Goal: Go to known website: Access a specific website the user already knows

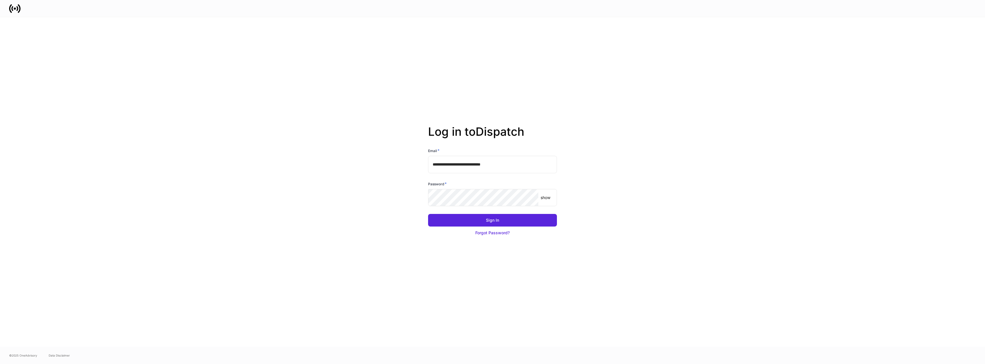
click at [487, 167] on input "**********" at bounding box center [492, 164] width 129 height 17
type input "**********"
click at [492, 220] on div "Sign In" at bounding box center [492, 220] width 13 height 6
